Goal: Task Accomplishment & Management: Manage account settings

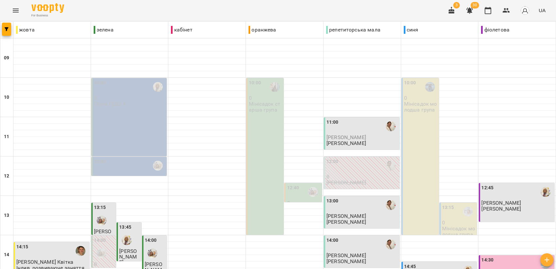
scroll to position [245, 0]
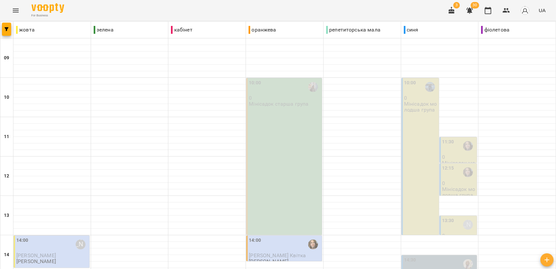
click at [279, 117] on div "10:00 0 Мінісадок старша група" at bounding box center [284, 156] width 76 height 157
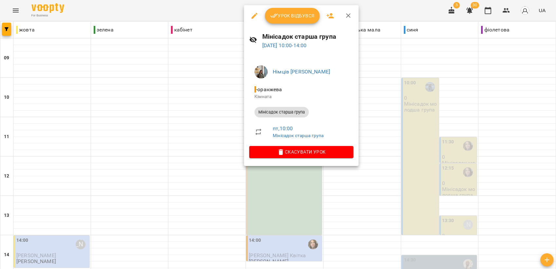
drag, startPoint x: 302, startPoint y: 13, endPoint x: 305, endPoint y: 22, distance: 9.3
click at [302, 13] on span "Урок відбувся" at bounding box center [292, 16] width 45 height 8
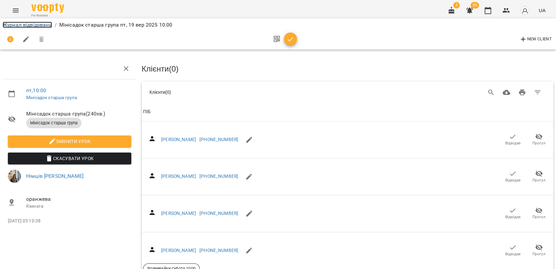
click at [8, 24] on link "Журнал відвідувань" at bounding box center [27, 25] width 49 height 6
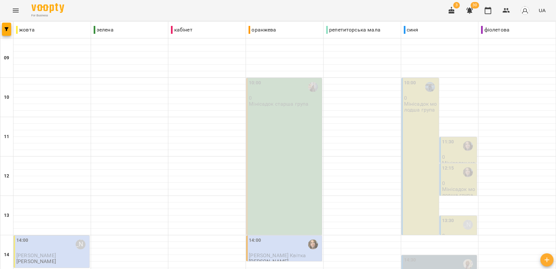
click at [423, 106] on p "Мінісадок молодша група" at bounding box center [420, 106] width 33 height 11
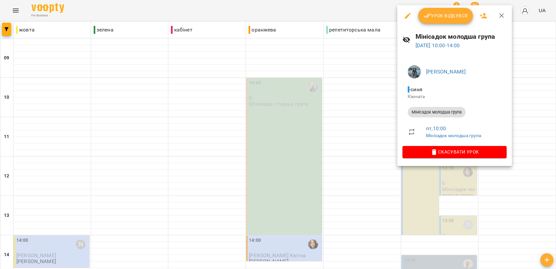
click at [437, 13] on span "Урок відбувся" at bounding box center [446, 16] width 45 height 8
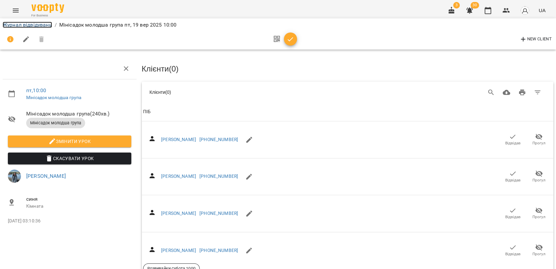
click at [11, 24] on link "Журнал відвідувань" at bounding box center [27, 25] width 49 height 6
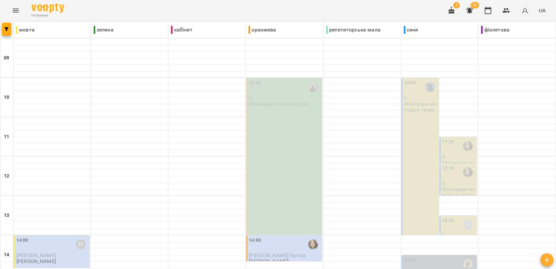
click at [449, 148] on div "11:30" at bounding box center [448, 145] width 12 height 15
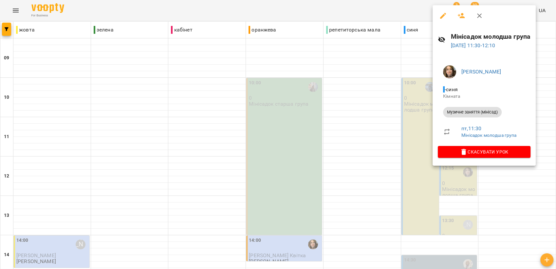
click at [351, 131] on div at bounding box center [278, 134] width 556 height 269
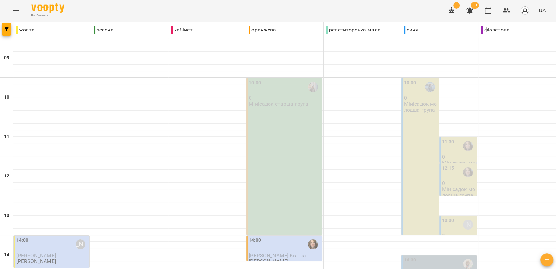
click at [455, 175] on div "12:15" at bounding box center [458, 172] width 33 height 15
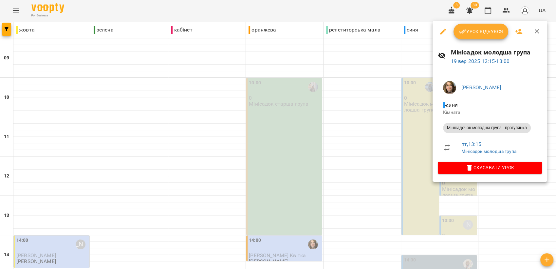
click at [469, 30] on span "Урок відбувся" at bounding box center [481, 32] width 45 height 8
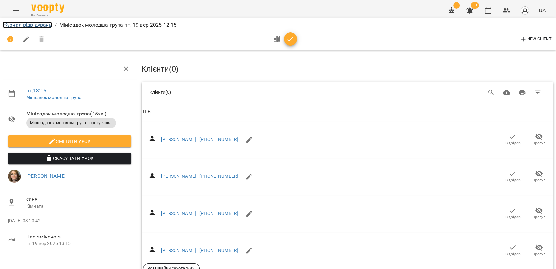
click at [17, 23] on link "Журнал відвідувань" at bounding box center [27, 25] width 49 height 6
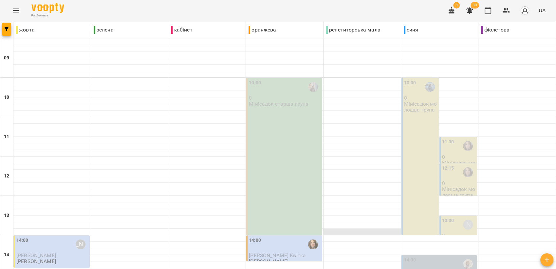
scroll to position [245, 0]
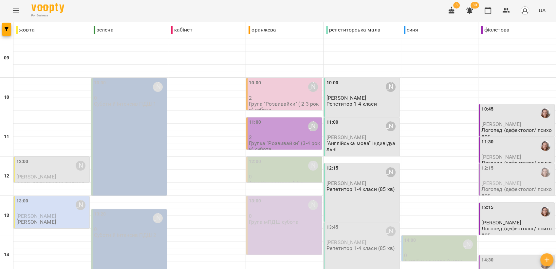
scroll to position [146, 0]
click at [518, 256] on div "14:30" at bounding box center [518, 263] width 72 height 15
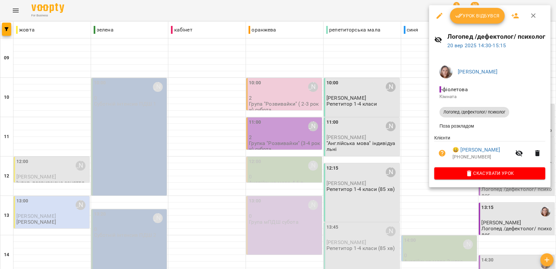
click at [532, 16] on icon "button" at bounding box center [534, 15] width 5 height 5
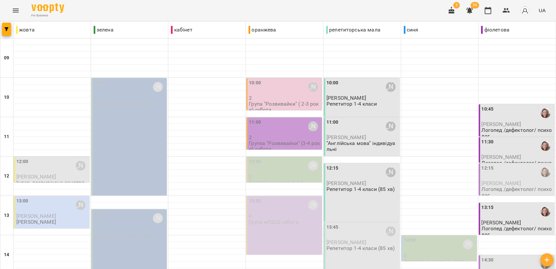
scroll to position [245, 0]
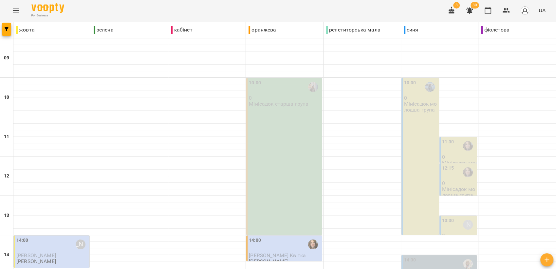
scroll to position [146, 0]
click at [267, 237] on div "14:00" at bounding box center [285, 244] width 72 height 15
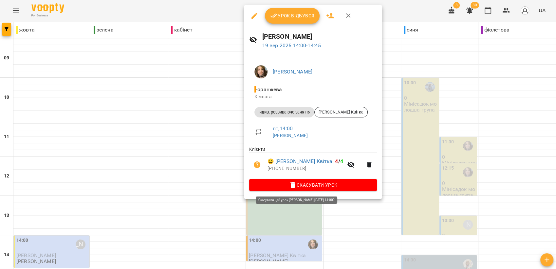
click at [296, 184] on span "Скасувати Урок" at bounding box center [313, 185] width 117 height 8
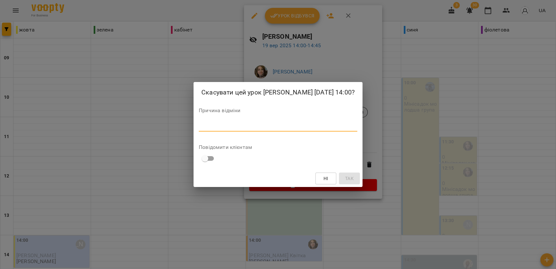
click at [207, 129] on textarea at bounding box center [278, 126] width 159 height 6
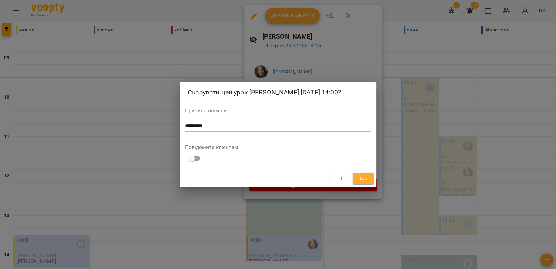
type textarea "*********"
click at [364, 182] on span "Так" at bounding box center [363, 178] width 9 height 8
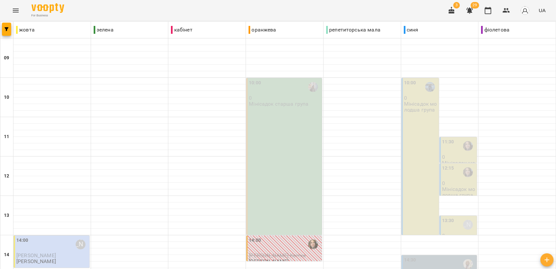
scroll to position [245, 0]
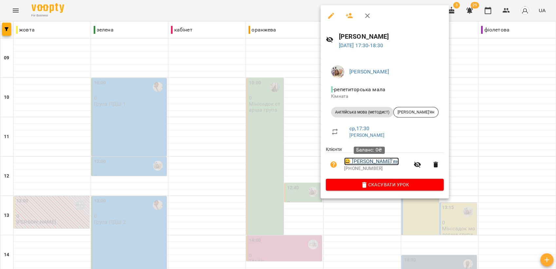
click at [361, 161] on link "😀 [PERSON_NAME]'ян" at bounding box center [371, 161] width 55 height 8
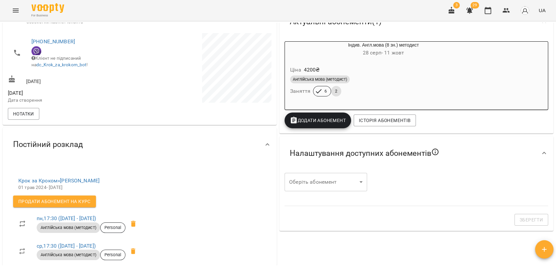
scroll to position [146, 0]
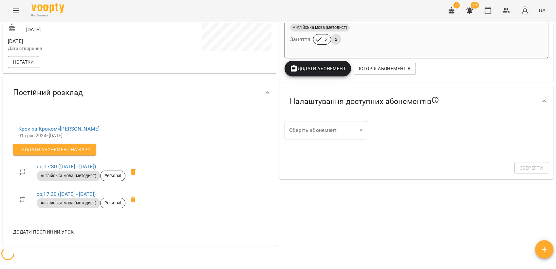
click at [388, 37] on div "Англійська мова (методист) Заняття 6 2" at bounding box center [383, 34] width 189 height 24
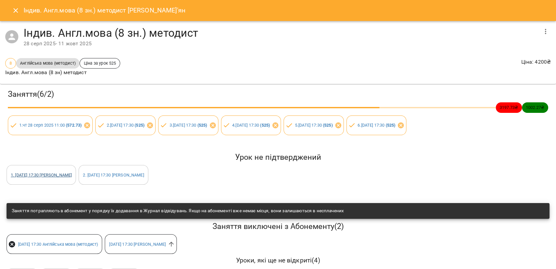
scroll to position [24, 0]
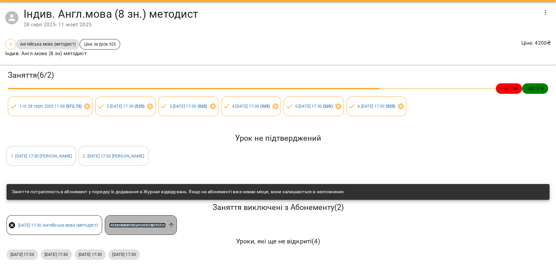
click at [161, 223] on link "[DATE] 17:30 [PERSON_NAME]" at bounding box center [137, 225] width 57 height 5
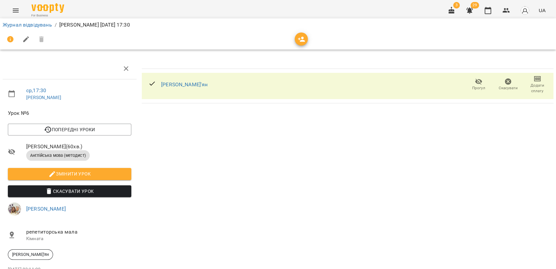
drag, startPoint x: 439, startPoint y: 87, endPoint x: 155, endPoint y: 88, distance: 284.8
click at [434, 87] on div "Стельмах Лук'ян Прогул Скасувати Додати сплату" at bounding box center [348, 86] width 412 height 26
click at [530, 85] on span "Додати сплату" at bounding box center [538, 88] width 22 height 11
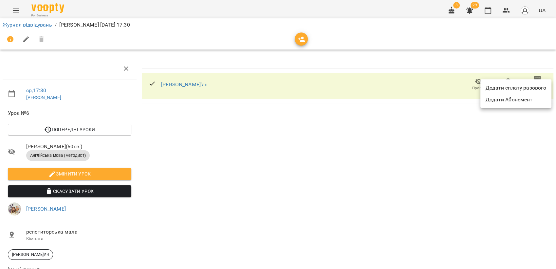
click at [385, 178] on div at bounding box center [278, 134] width 556 height 269
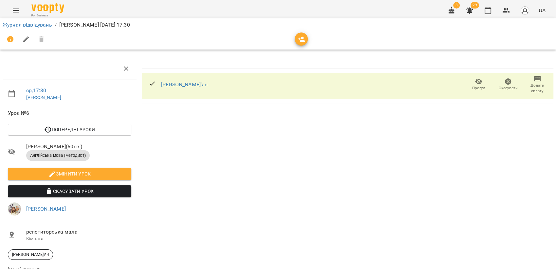
click at [535, 79] on icon "button" at bounding box center [538, 79] width 8 height 8
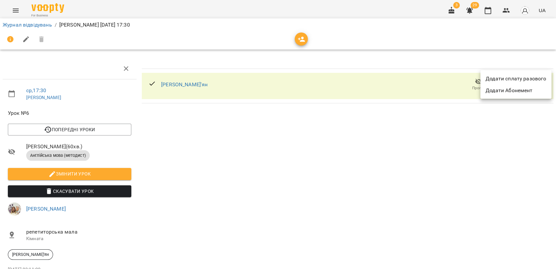
click at [355, 169] on div at bounding box center [278, 134] width 556 height 269
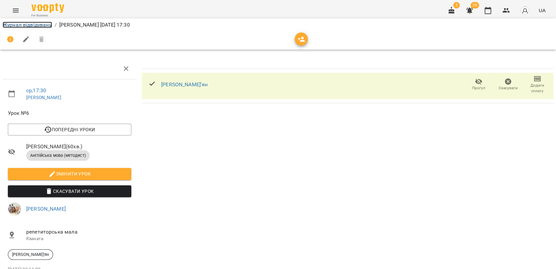
click at [17, 22] on link "Журнал відвідувань" at bounding box center [27, 25] width 49 height 6
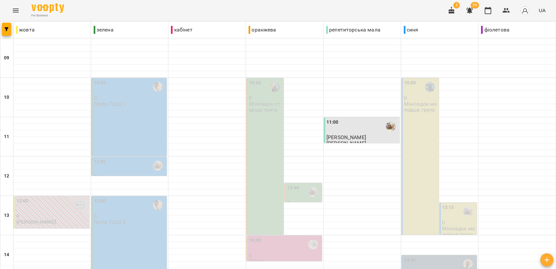
scroll to position [245, 0]
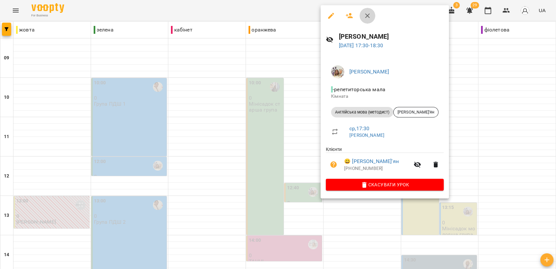
click at [367, 15] on icon "button" at bounding box center [367, 15] width 5 height 5
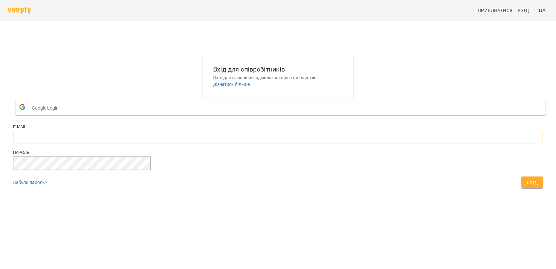
click at [226, 143] on input "email" at bounding box center [278, 137] width 530 height 12
type input "**********"
click at [522, 188] on button "Вхід" at bounding box center [533, 182] width 22 height 12
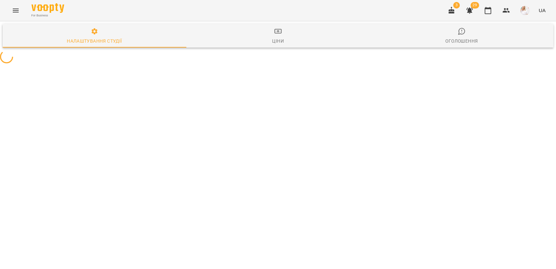
select select "**"
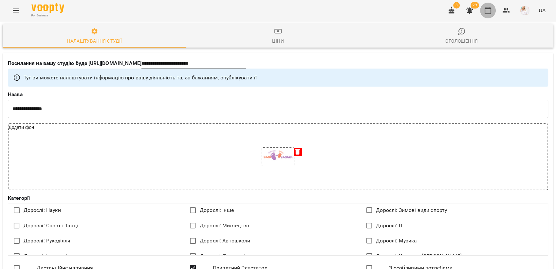
click at [486, 13] on icon "button" at bounding box center [488, 11] width 8 height 8
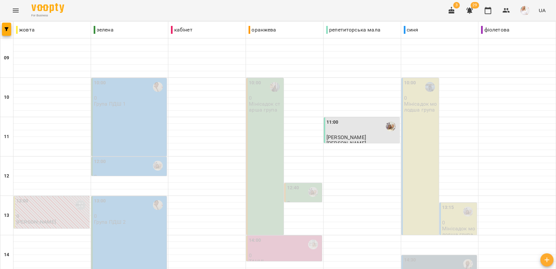
scroll to position [218, 0]
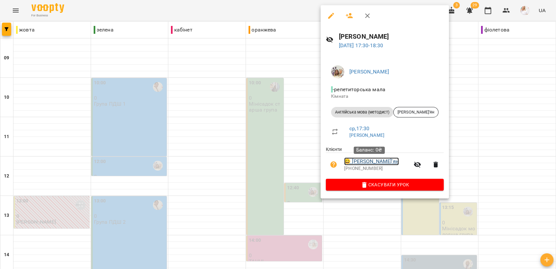
click at [364, 162] on link "😀 [PERSON_NAME]'ян" at bounding box center [371, 161] width 55 height 8
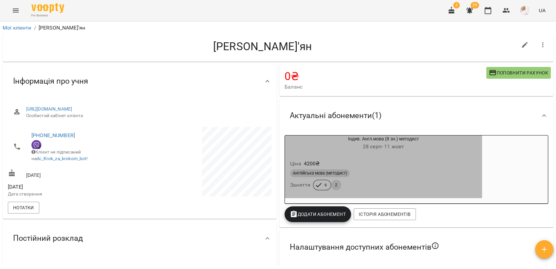
click at [364, 162] on div "Ціна 4200 ₴" at bounding box center [383, 164] width 189 height 12
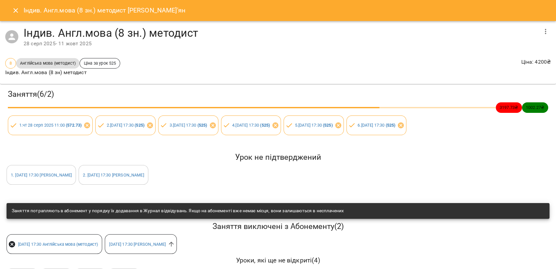
scroll to position [24, 0]
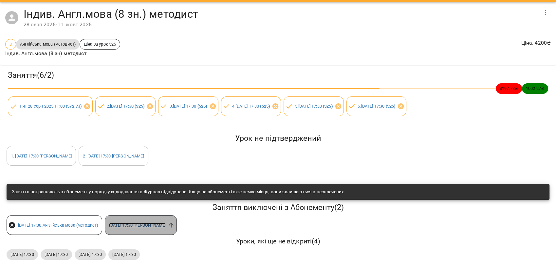
click at [163, 223] on link "[DATE] 17:30 [PERSON_NAME]" at bounding box center [137, 225] width 57 height 5
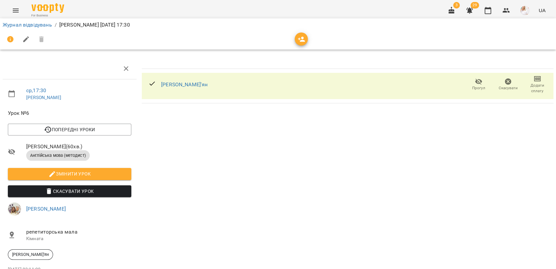
click at [475, 83] on icon "button" at bounding box center [479, 82] width 8 height 8
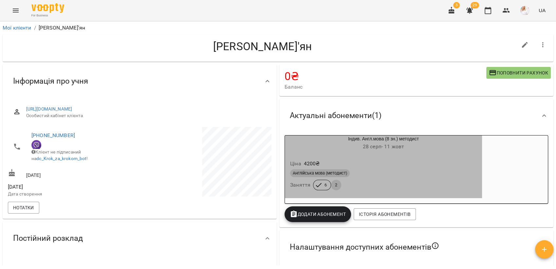
click at [409, 167] on div "Ціна 4200 ₴" at bounding box center [383, 164] width 189 height 12
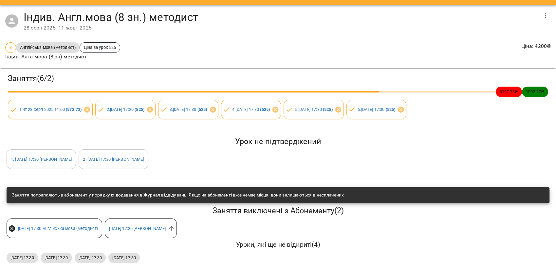
scroll to position [24, 0]
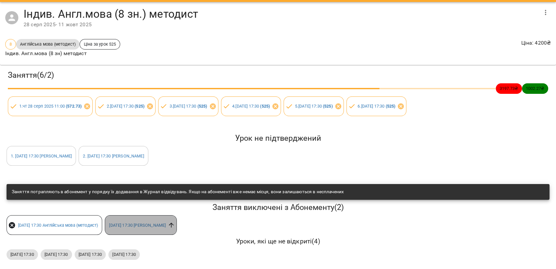
click at [175, 222] on icon at bounding box center [171, 224] width 7 height 7
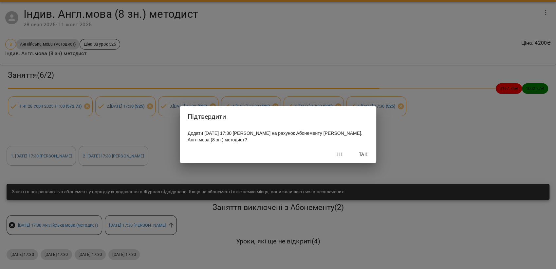
click at [367, 155] on span "Так" at bounding box center [364, 154] width 16 height 8
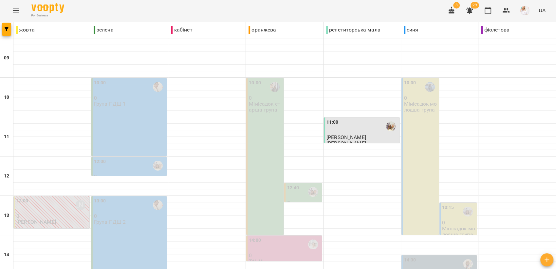
scroll to position [245, 0]
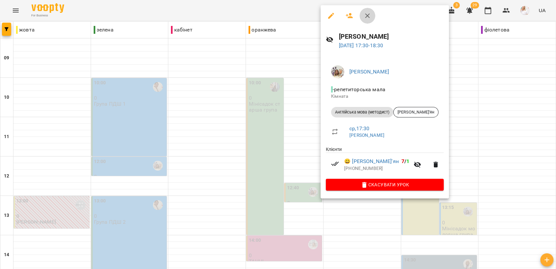
click at [368, 13] on icon "button" at bounding box center [368, 16] width 8 height 8
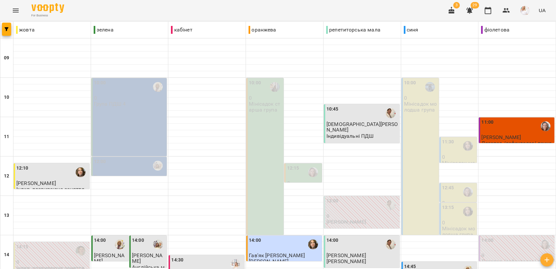
scroll to position [0, 0]
click at [470, 10] on icon "button" at bounding box center [470, 11] width 7 height 6
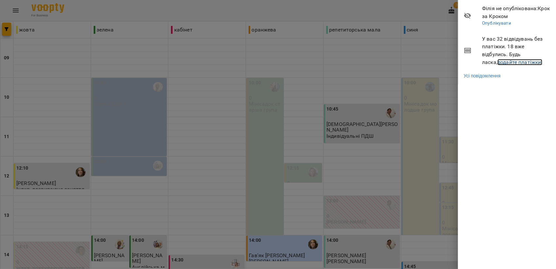
click at [500, 60] on link "додайте платіжки!" at bounding box center [520, 62] width 45 height 6
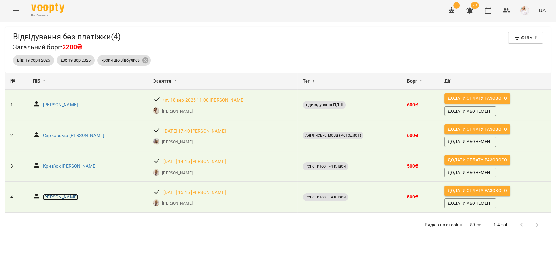
click at [59, 197] on p "[PERSON_NAME]" at bounding box center [60, 197] width 35 height 7
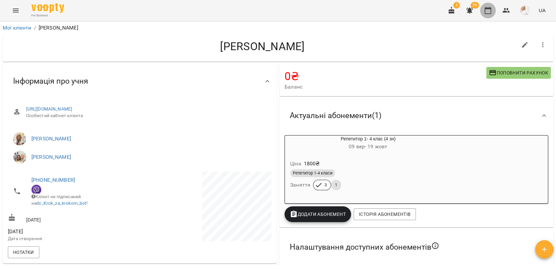
click at [486, 10] on icon "button" at bounding box center [488, 10] width 7 height 7
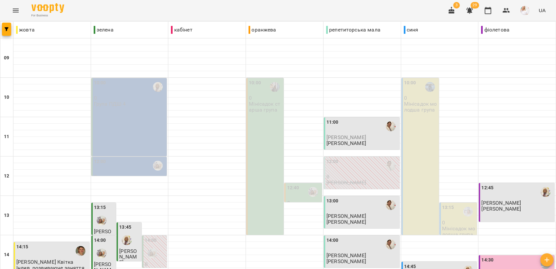
scroll to position [182, 0]
click at [429, 263] on div "14:45" at bounding box center [440, 270] width 72 height 15
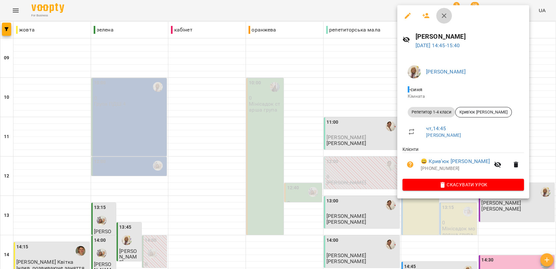
click at [443, 14] on icon "button" at bounding box center [444, 16] width 8 height 8
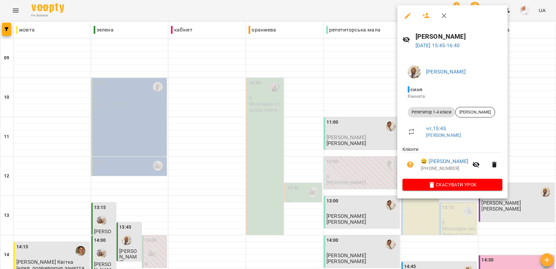
click at [444, 14] on icon "button" at bounding box center [444, 16] width 8 height 8
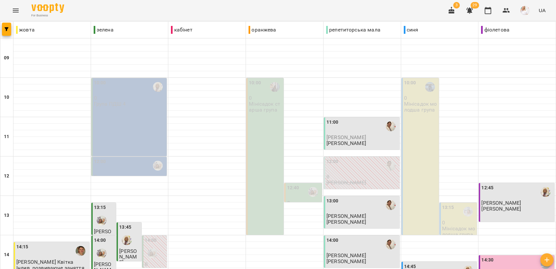
scroll to position [245, 0]
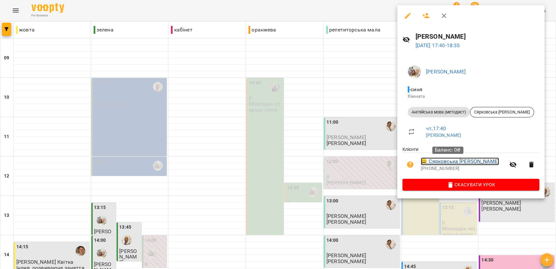
click at [444, 162] on link "😀 Сярковська [PERSON_NAME]" at bounding box center [460, 161] width 78 height 8
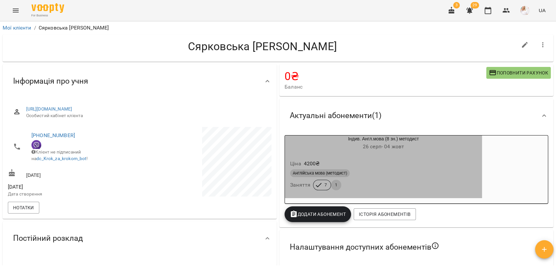
click at [391, 171] on div "Англійська мова (методист)" at bounding box center [383, 173] width 187 height 8
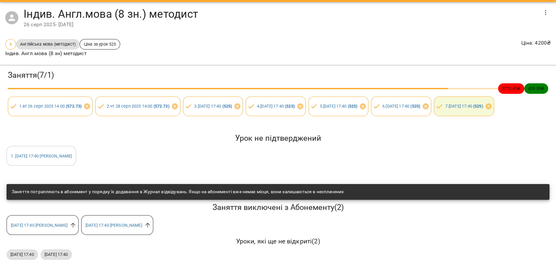
scroll to position [36, 0]
click at [76, 227] on icon at bounding box center [73, 225] width 5 height 5
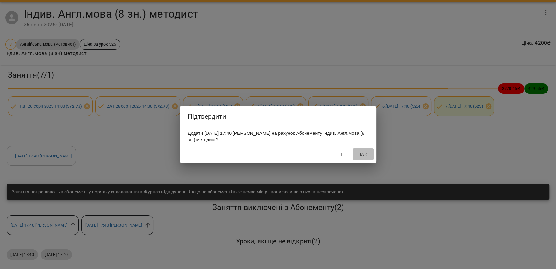
click at [363, 153] on span "Так" at bounding box center [364, 154] width 16 height 8
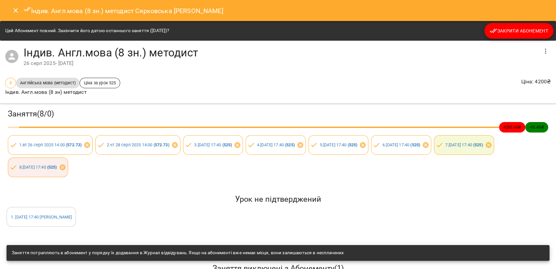
click at [16, 10] on icon "Close" at bounding box center [16, 11] width 8 height 8
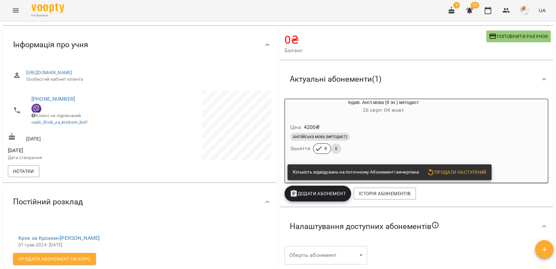
scroll to position [0, 0]
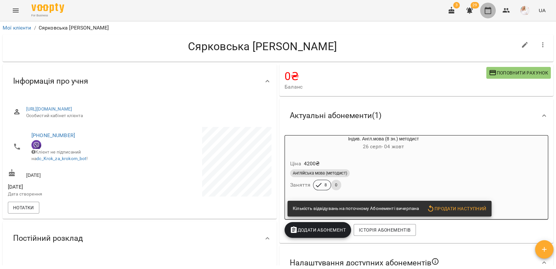
drag, startPoint x: 492, startPoint y: 8, endPoint x: 482, endPoint y: 16, distance: 12.6
click at [491, 8] on icon "button" at bounding box center [488, 10] width 7 height 7
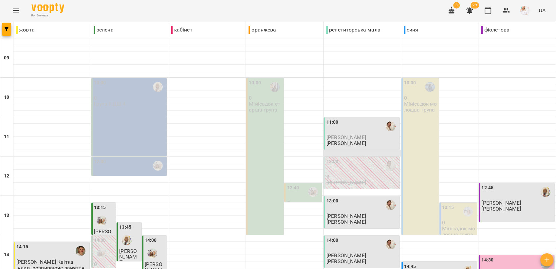
scroll to position [146, 0]
click at [428, 263] on div "14:45" at bounding box center [440, 270] width 72 height 15
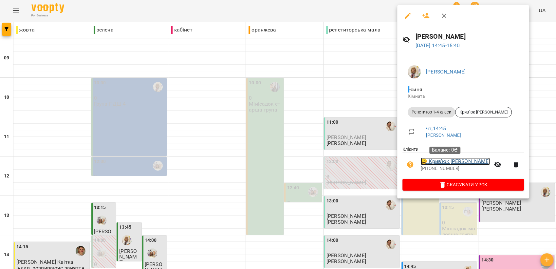
click at [445, 163] on link "😀 Крив'юк [PERSON_NAME]" at bounding box center [455, 161] width 69 height 8
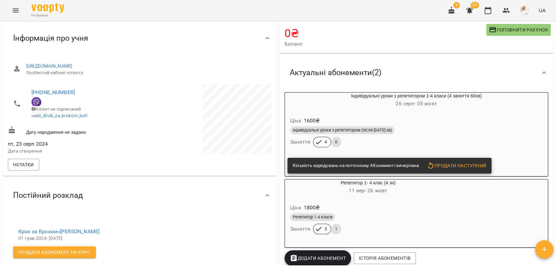
scroll to position [109, 0]
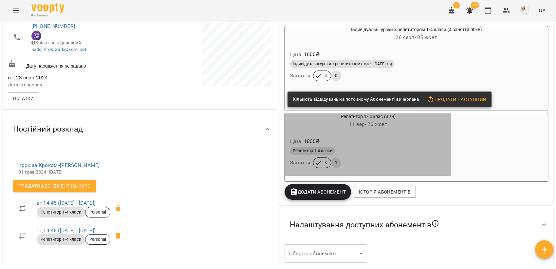
click at [399, 151] on div "Репетитор 1-4 класи" at bounding box center [368, 151] width 156 height 8
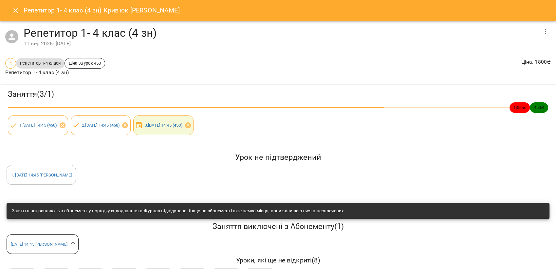
scroll to position [24, 0]
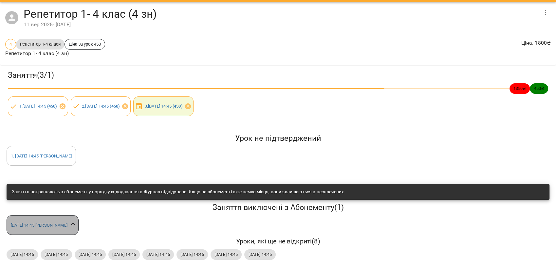
click at [77, 221] on icon at bounding box center [72, 224] width 7 height 7
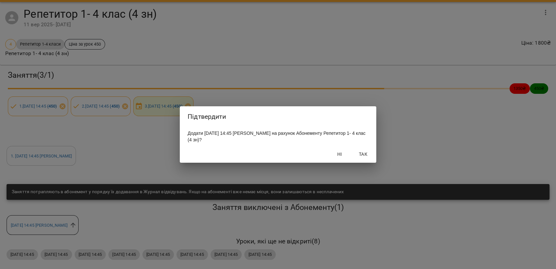
click at [368, 154] on span "Так" at bounding box center [364, 154] width 16 height 8
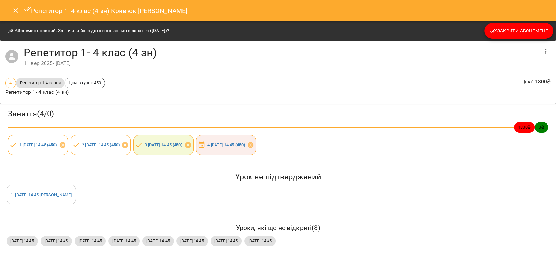
click at [15, 13] on icon "Close" at bounding box center [16, 11] width 8 height 8
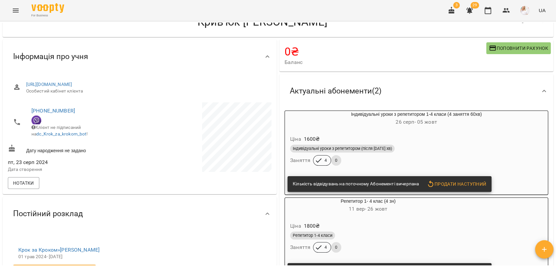
scroll to position [0, 0]
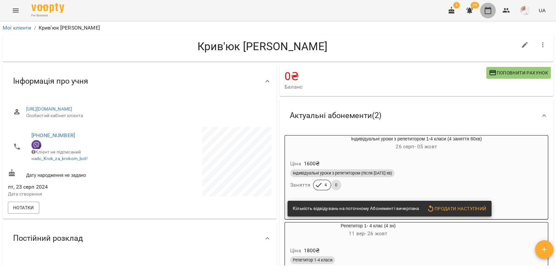
click at [486, 11] on icon "button" at bounding box center [488, 11] width 8 height 8
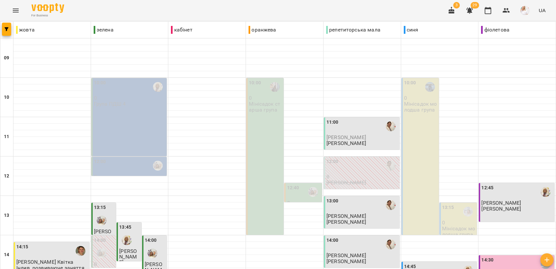
scroll to position [146, 0]
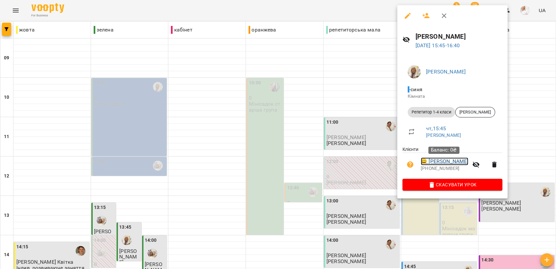
click at [438, 162] on link "😀 [PERSON_NAME]" at bounding box center [445, 161] width 48 height 8
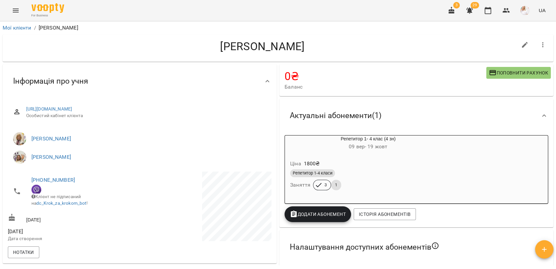
click at [371, 158] on div "Ціна 1800 ₴" at bounding box center [368, 164] width 159 height 12
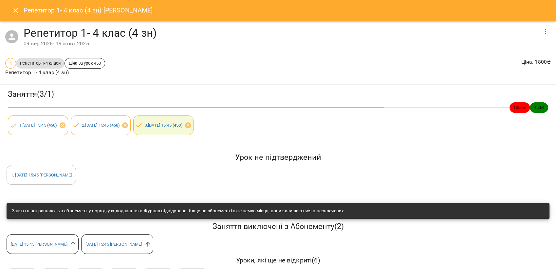
scroll to position [24, 0]
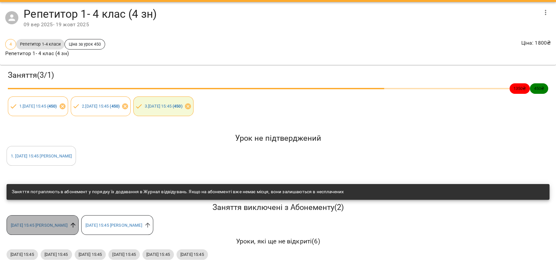
click at [76, 223] on icon at bounding box center [73, 225] width 5 height 5
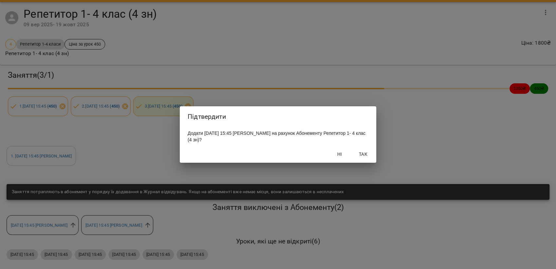
click at [367, 153] on span "Так" at bounding box center [364, 154] width 16 height 8
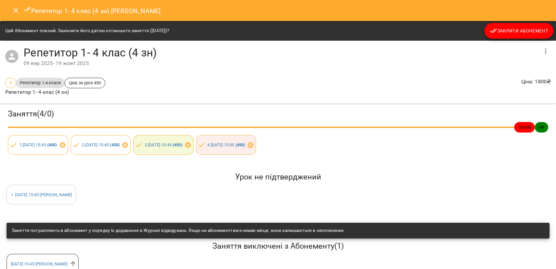
click at [12, 10] on icon "Close" at bounding box center [16, 11] width 8 height 8
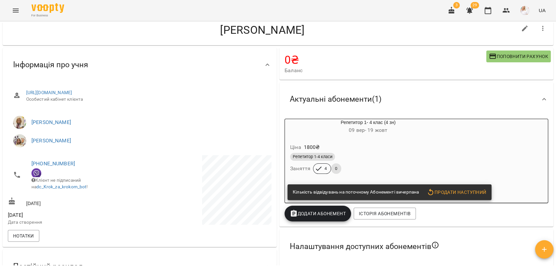
scroll to position [0, 0]
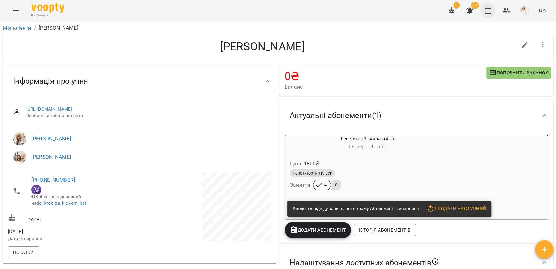
click at [488, 12] on icon "button" at bounding box center [488, 11] width 8 height 8
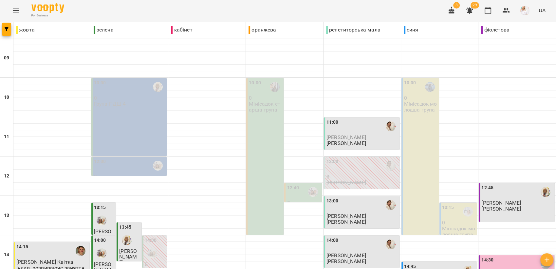
scroll to position [209, 0]
click at [471, 9] on icon "button" at bounding box center [470, 11] width 7 height 6
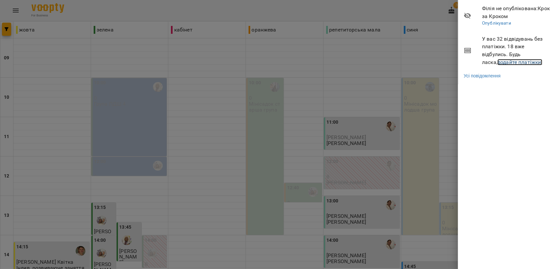
drag, startPoint x: 504, startPoint y: 62, endPoint x: 481, endPoint y: 66, distance: 23.6
click at [504, 62] on link "додайте платіжки!" at bounding box center [520, 62] width 45 height 6
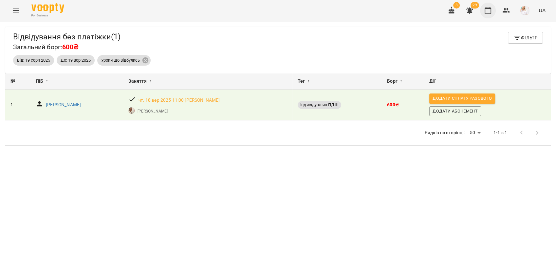
click at [489, 10] on icon "button" at bounding box center [488, 11] width 8 height 8
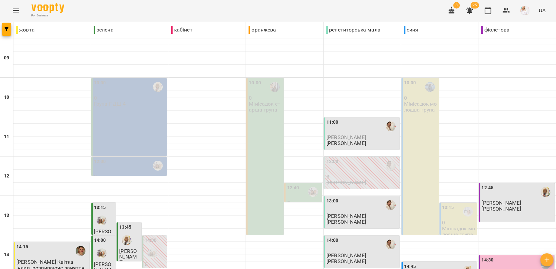
scroll to position [245, 0]
click at [473, 14] on icon "button" at bounding box center [470, 11] width 8 height 8
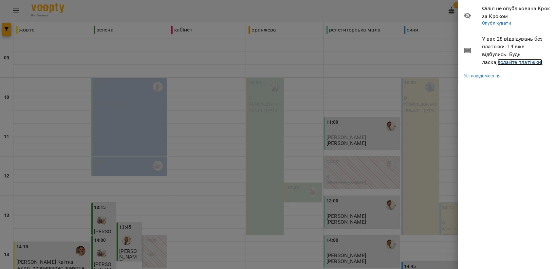
click at [498, 61] on link "додайте платіжки!" at bounding box center [520, 62] width 45 height 6
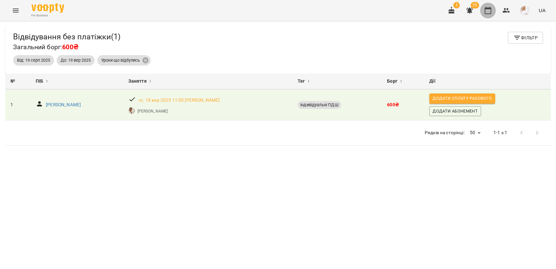
click at [490, 11] on icon "button" at bounding box center [488, 11] width 8 height 8
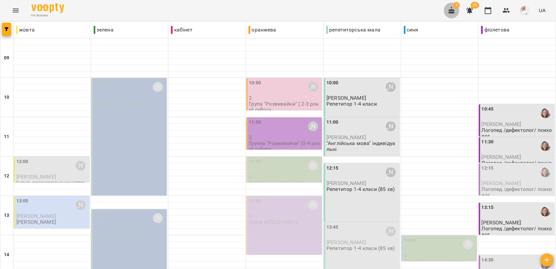
click at [452, 11] on icon "button" at bounding box center [452, 10] width 6 height 7
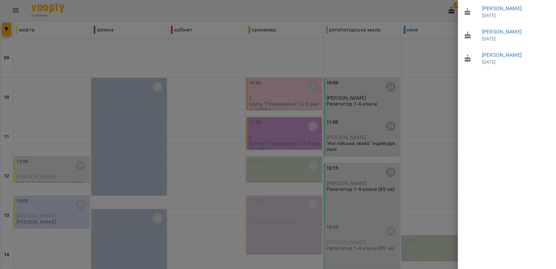
click at [440, 46] on div at bounding box center [278, 134] width 556 height 269
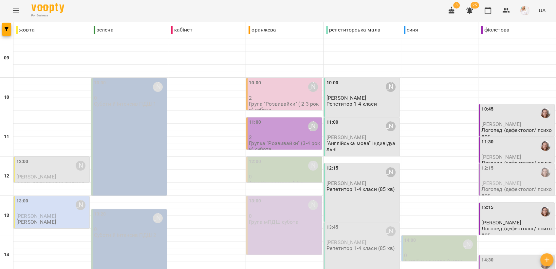
click at [451, 9] on icon "button" at bounding box center [452, 11] width 8 height 8
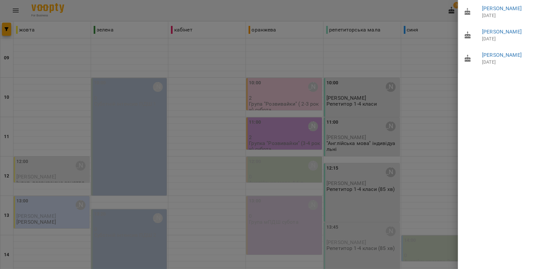
click at [428, 67] on div at bounding box center [278, 134] width 556 height 269
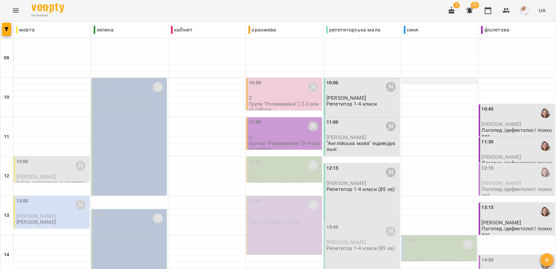
click at [403, 80] on div at bounding box center [439, 81] width 77 height 7
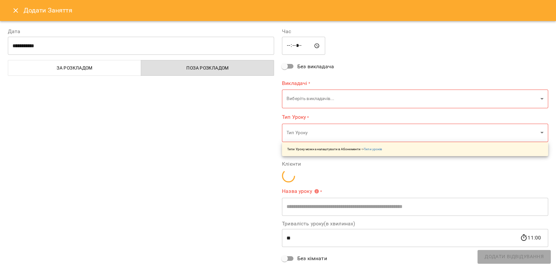
type input "**********"
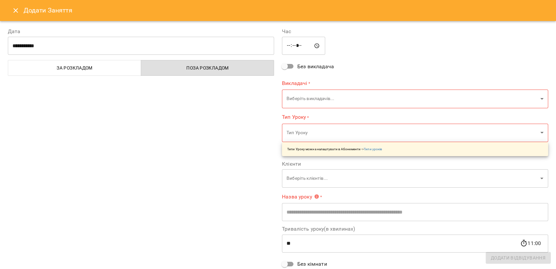
click at [310, 98] on body "For Business 3 25 UA жовта зелена кабінет оранжева репетиторська мала синя фіол…" at bounding box center [278, 257] width 556 height 515
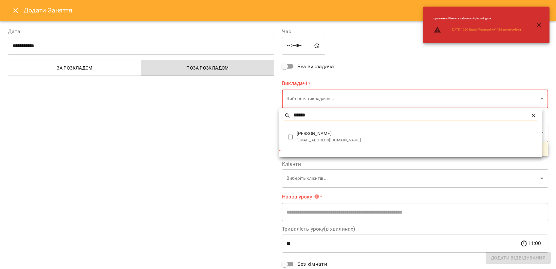
type input "******"
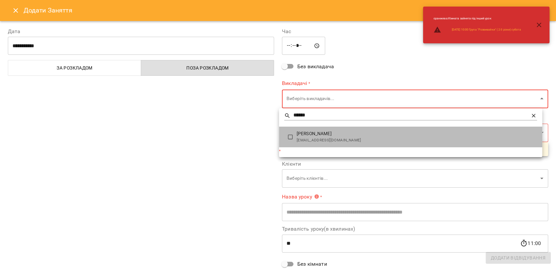
click at [315, 135] on span "[PERSON_NAME]" at bounding box center [417, 133] width 241 height 7
type input "**********"
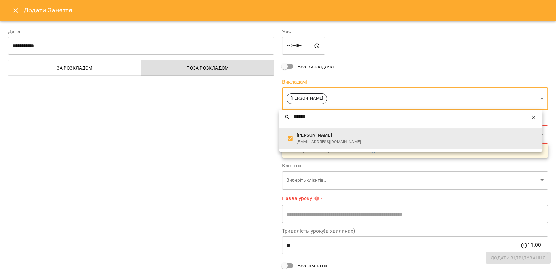
click at [221, 128] on div at bounding box center [278, 134] width 556 height 269
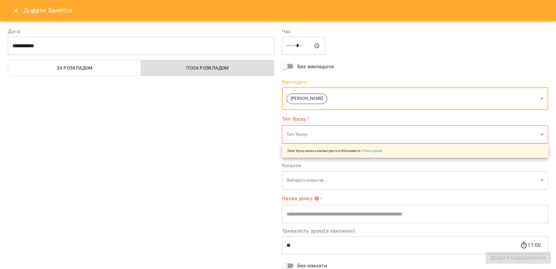
click at [301, 133] on body "For Business 3 25 UA жовта зелена кабінет оранжева репетиторська мала синя фіол…" at bounding box center [278, 257] width 556 height 515
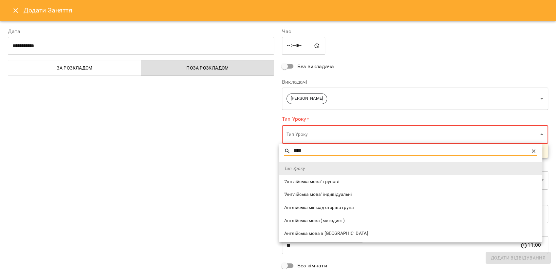
type input "****"
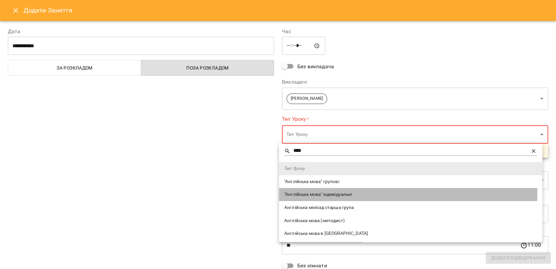
click at [316, 192] on span ""Англійська мова" індивідуальні" at bounding box center [410, 194] width 253 height 7
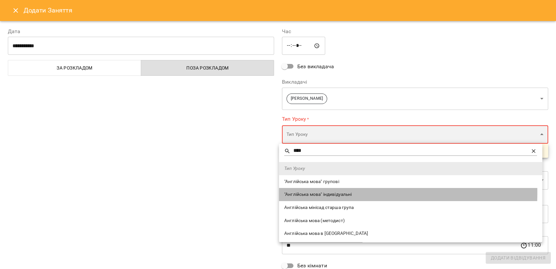
type input "**********"
type input "**"
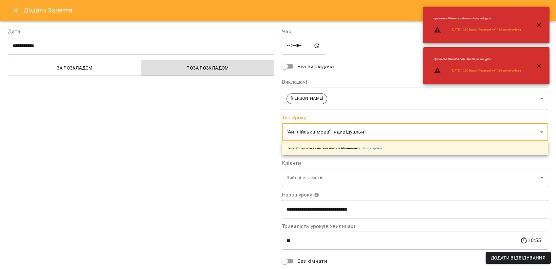
click at [309, 177] on body "For Business 3 25 UA жовта зелена кабінет оранжева репетиторська мала синя фіол…" at bounding box center [278, 257] width 556 height 515
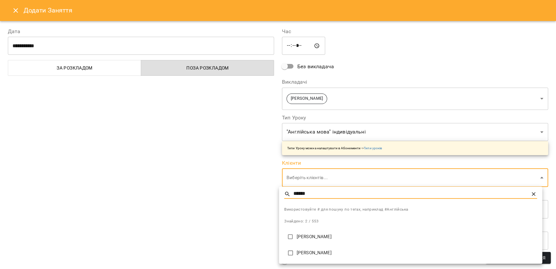
type input "******"
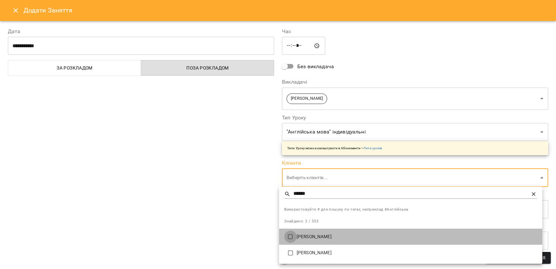
type input "**********"
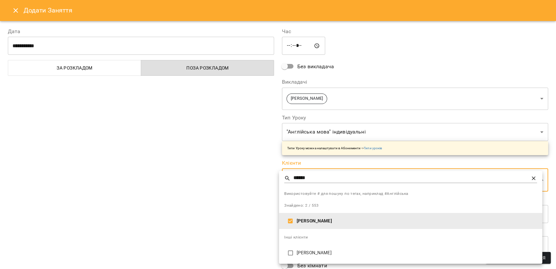
click at [216, 206] on div at bounding box center [278, 134] width 556 height 269
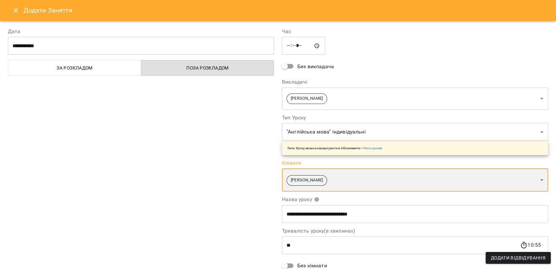
scroll to position [63, 0]
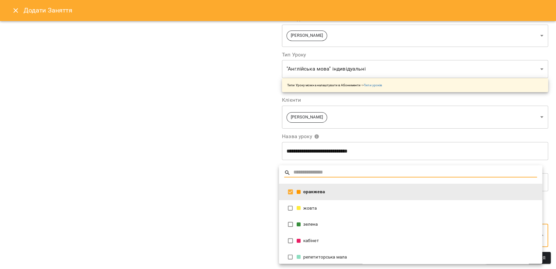
click at [336, 233] on body "For Business 3 25 UA жовта зелена кабінет оранжева репетиторська мала синя фіол…" at bounding box center [278, 257] width 556 height 515
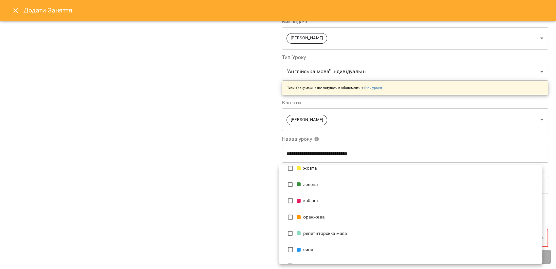
scroll to position [44, 0]
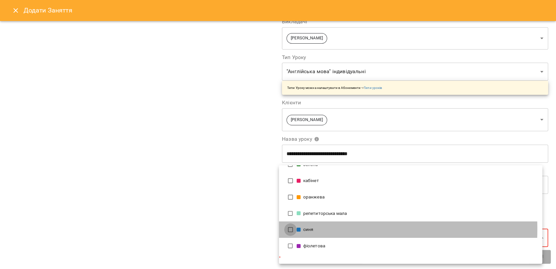
type input "**********"
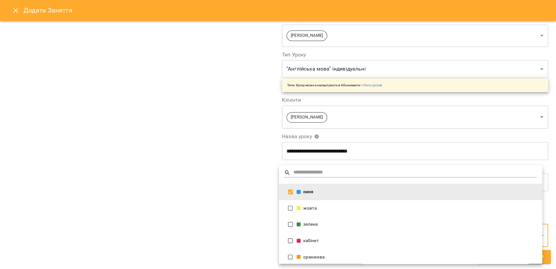
click at [172, 197] on div at bounding box center [278, 134] width 556 height 269
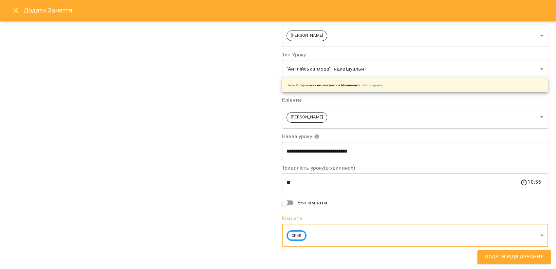
click at [488, 256] on span "Додати Відвідування" at bounding box center [514, 256] width 59 height 9
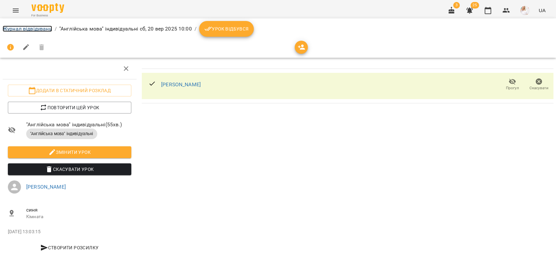
click at [23, 28] on link "Журнал відвідувань" at bounding box center [27, 29] width 49 height 6
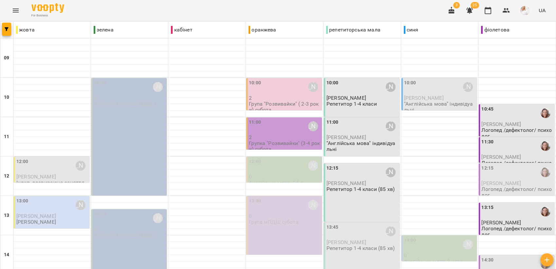
scroll to position [27, 0]
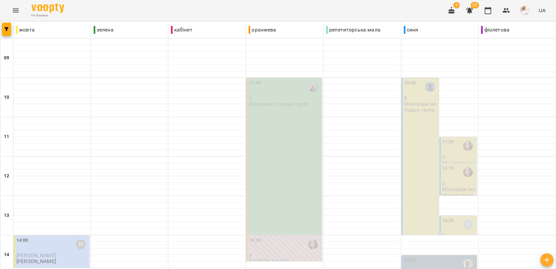
scroll to position [109, 0]
click at [451, 12] on icon "button" at bounding box center [452, 10] width 6 height 7
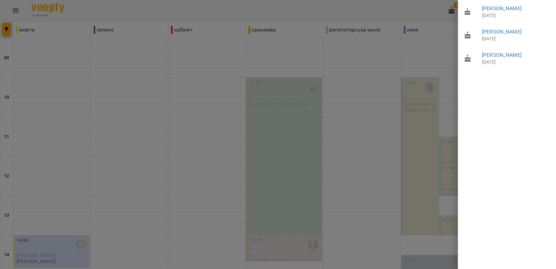
click at [341, 55] on div at bounding box center [278, 134] width 556 height 269
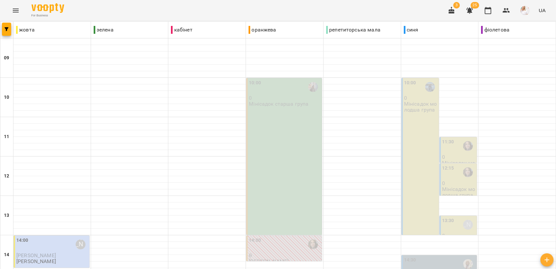
scroll to position [36, 0]
click at [472, 10] on icon "button" at bounding box center [470, 11] width 8 height 8
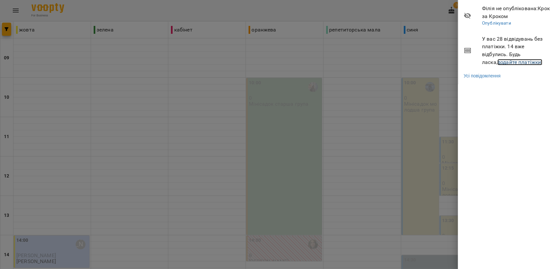
click at [519, 62] on link "додайте платіжки!" at bounding box center [520, 62] width 45 height 6
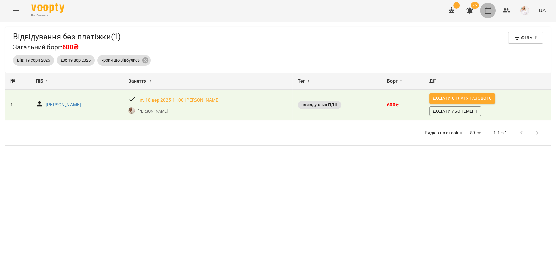
click at [488, 8] on icon "button" at bounding box center [488, 10] width 7 height 7
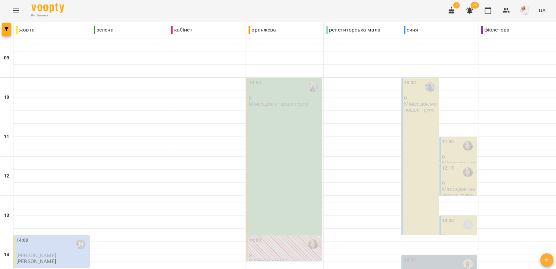
scroll to position [27, 0]
click at [450, 217] on div "13:30 [PERSON_NAME]" at bounding box center [458, 224] width 33 height 15
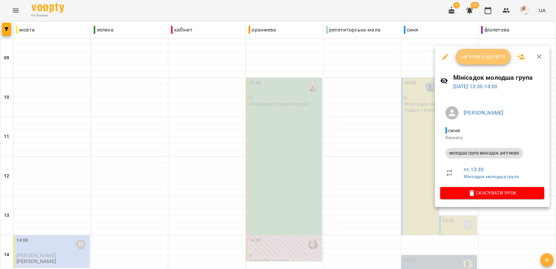
click at [478, 57] on span "Урок відбувся" at bounding box center [483, 57] width 45 height 8
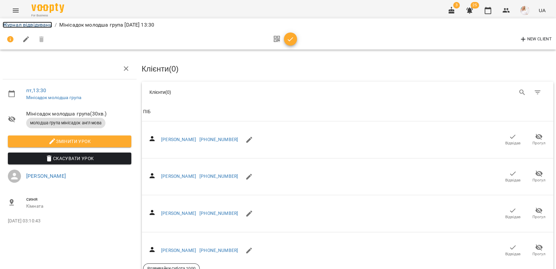
click at [12, 25] on link "Журнал відвідувань" at bounding box center [27, 25] width 49 height 6
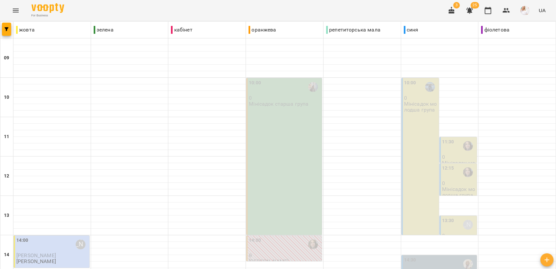
scroll to position [245, 0]
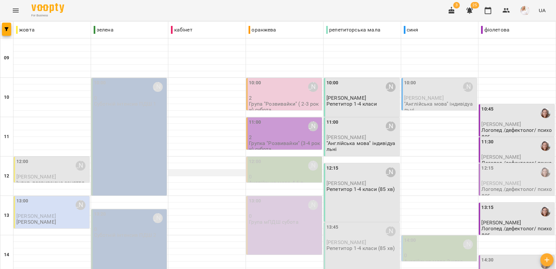
scroll to position [146, 0]
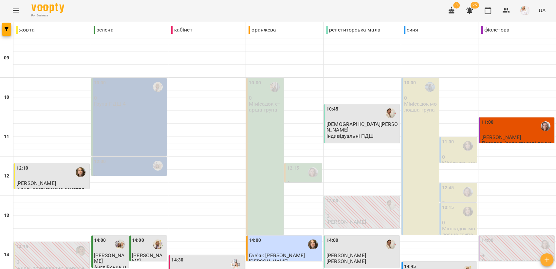
scroll to position [182, 0]
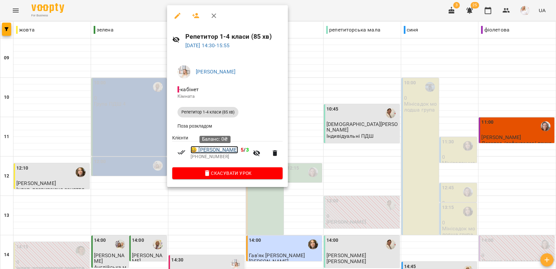
click at [210, 152] on link "😀 [PERSON_NAME]" at bounding box center [215, 150] width 48 height 8
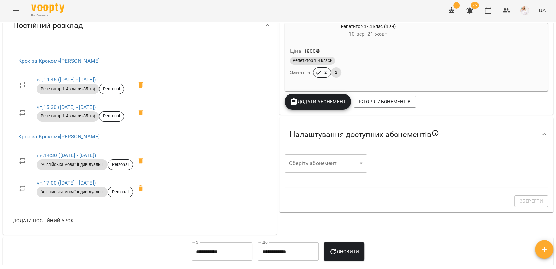
scroll to position [291, 0]
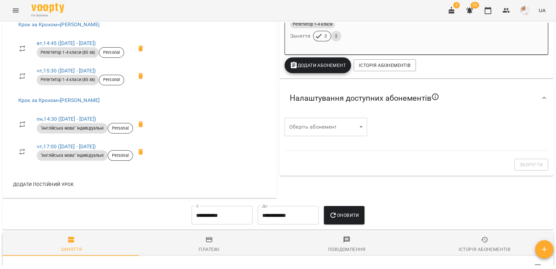
click at [46, 187] on span "Додати постійний урок" at bounding box center [43, 184] width 61 height 8
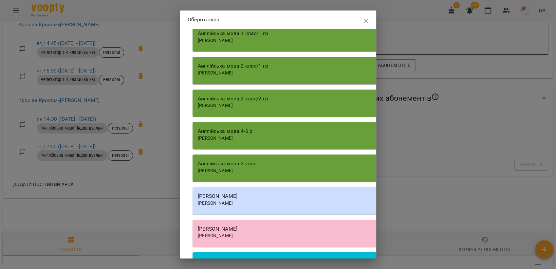
scroll to position [830, 0]
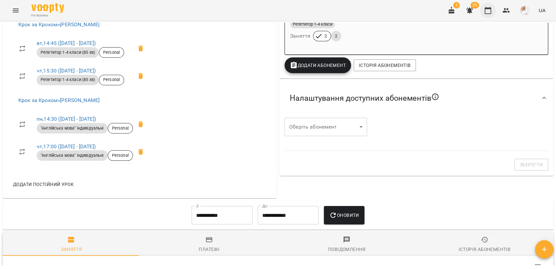
click at [488, 9] on icon "button" at bounding box center [488, 11] width 8 height 8
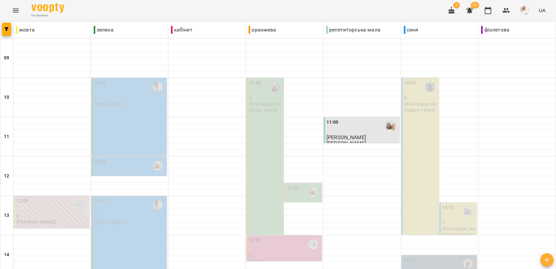
type input "**********"
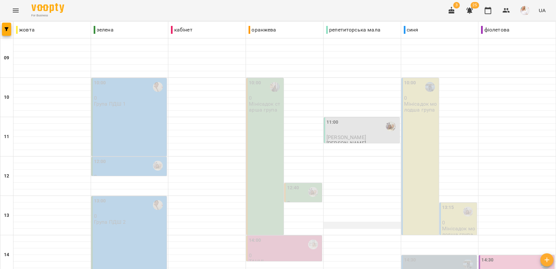
scroll to position [136, 0]
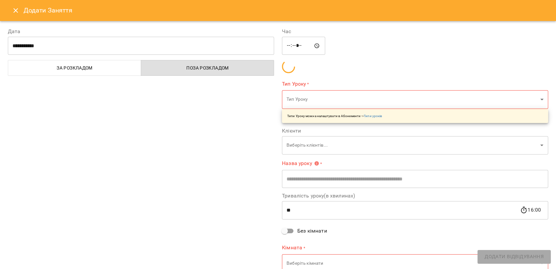
click at [302, 98] on body "For Business 3 25 UA жовта зелена кабінет оранжева репетиторська мала синя фіол…" at bounding box center [278, 257] width 556 height 515
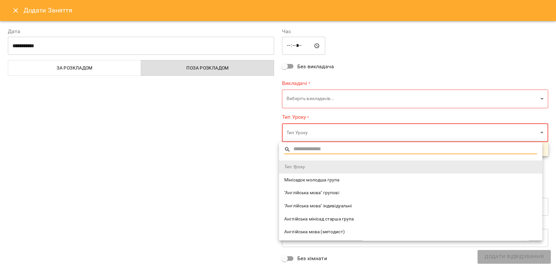
type input "*"
type input "**********"
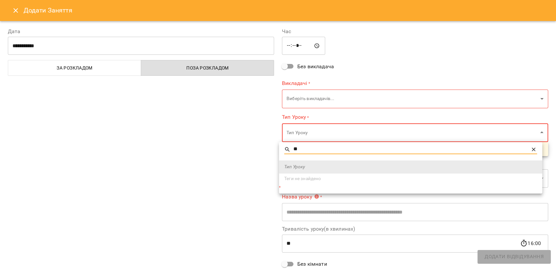
type input "*"
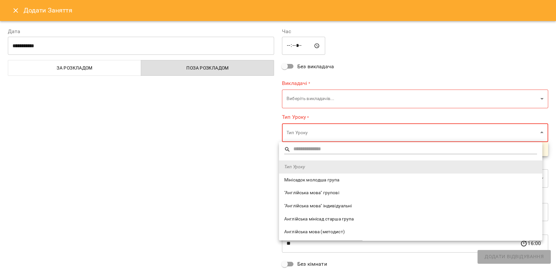
click at [296, 98] on div at bounding box center [278, 134] width 556 height 269
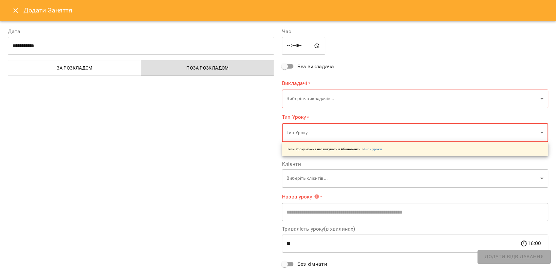
click at [296, 98] on body "For Business 3 25 UA жовта зелена кабінет оранжева репетиторська мала синя фіол…" at bounding box center [278, 257] width 556 height 515
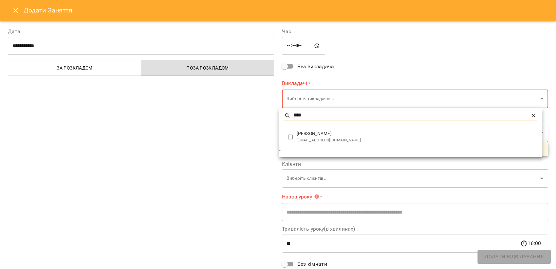
type input "****"
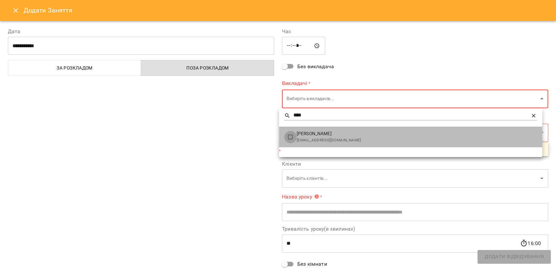
type input "**********"
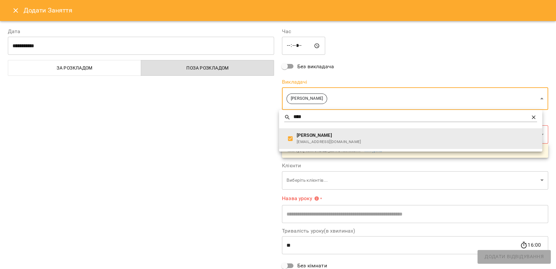
click at [225, 134] on div at bounding box center [278, 134] width 556 height 269
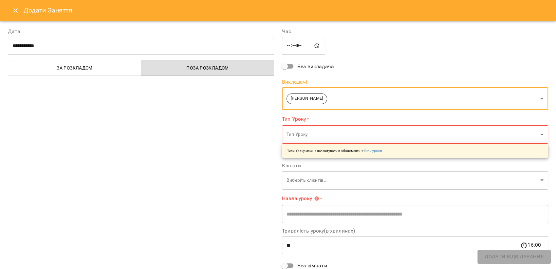
click at [296, 132] on body "For Business 3 25 UA жовта зелена кабінет оранжева репетиторська мала синя фіол…" at bounding box center [278, 257] width 556 height 515
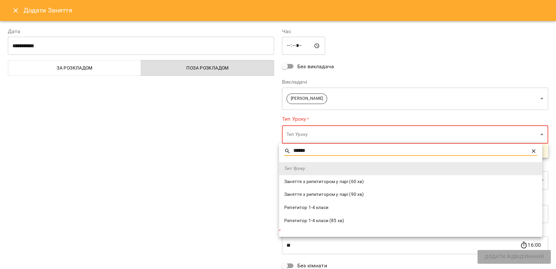
type input "******"
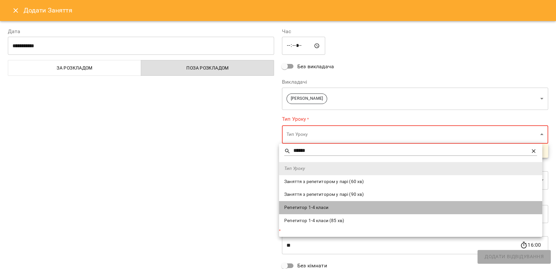
click at [309, 206] on span "Репетитор 1-4 класи" at bounding box center [410, 207] width 253 height 7
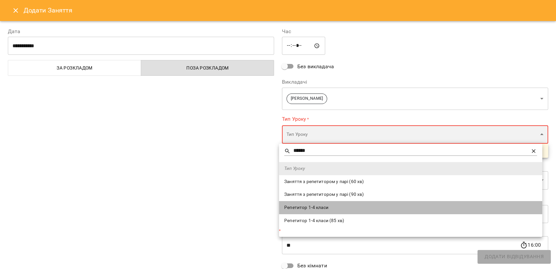
type input "**********"
type input "**"
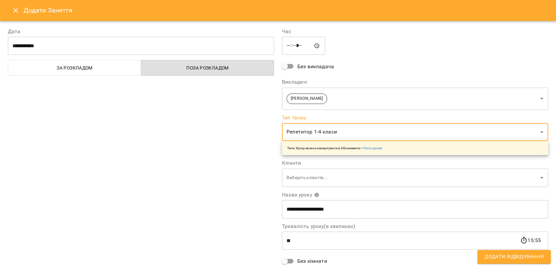
click at [320, 178] on body "For Business 3 25 UA жовта зелена кабінет оранжева репетиторська мала синя фіол…" at bounding box center [278, 257] width 556 height 515
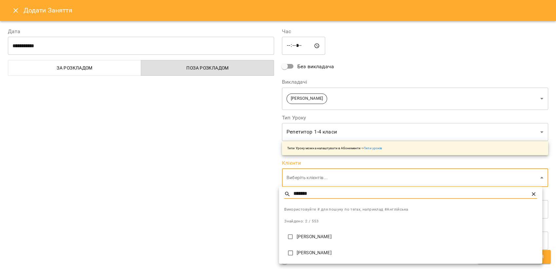
type input "*******"
type input "**********"
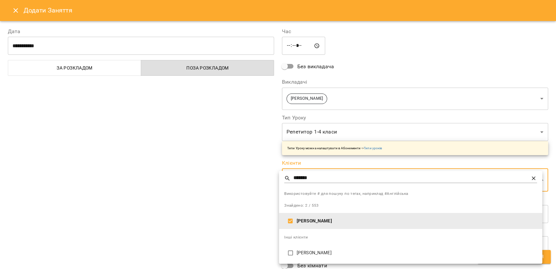
click at [206, 209] on div at bounding box center [278, 134] width 556 height 269
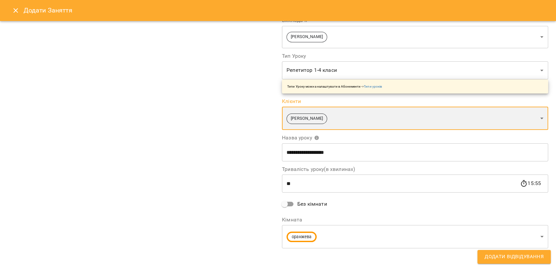
scroll to position [63, 0]
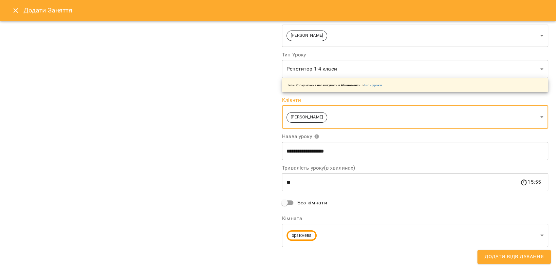
click at [318, 236] on body "For Business 3 25 UA жовта зелена кабінет оранжева репетиторська мала синя фіол…" at bounding box center [278, 257] width 556 height 515
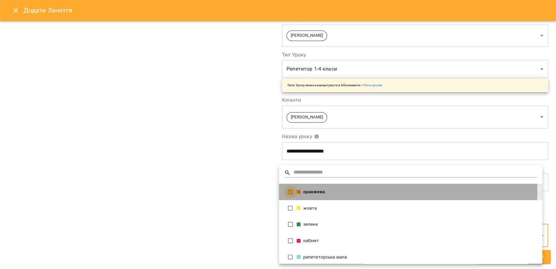
scroll to position [60, 0]
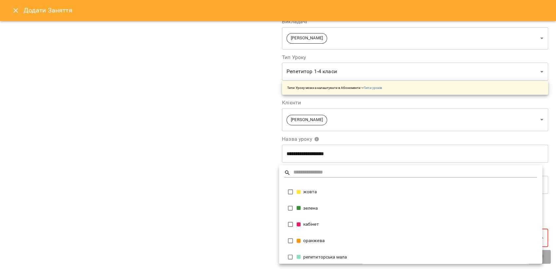
type input "**********"
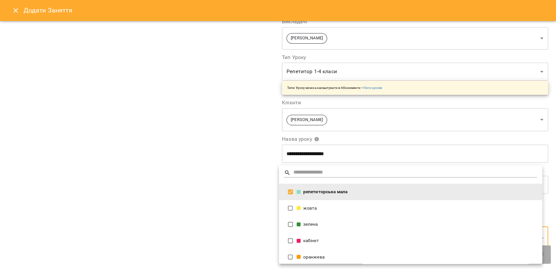
scroll to position [63, 0]
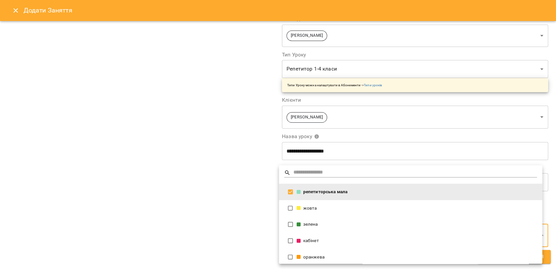
click at [151, 175] on div at bounding box center [278, 134] width 556 height 269
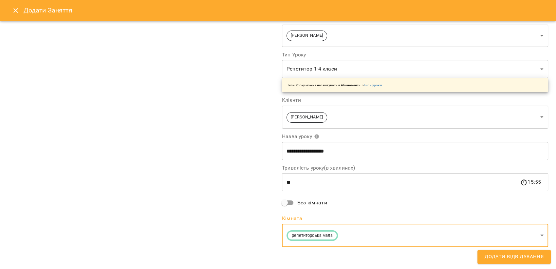
click at [494, 255] on span "Додати Відвідування" at bounding box center [514, 256] width 59 height 9
